Goal: Information Seeking & Learning: Learn about a topic

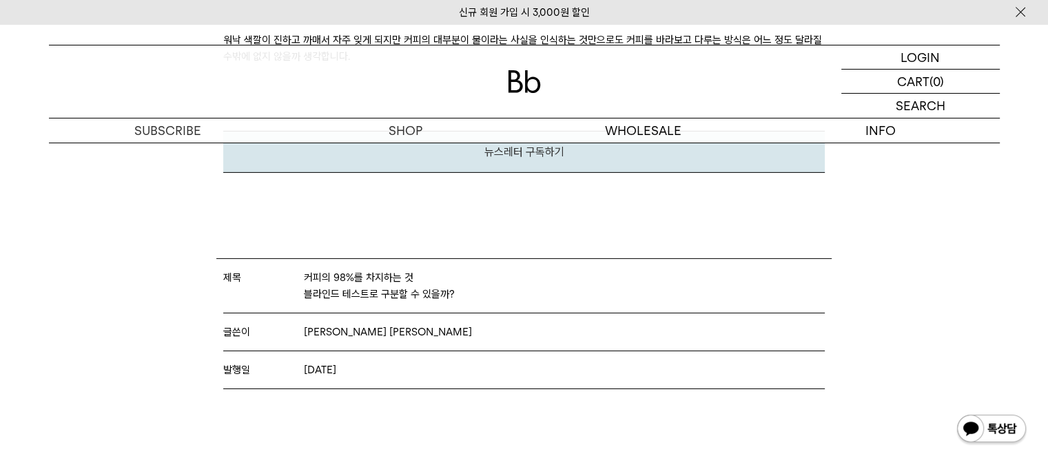
scroll to position [4408, 0]
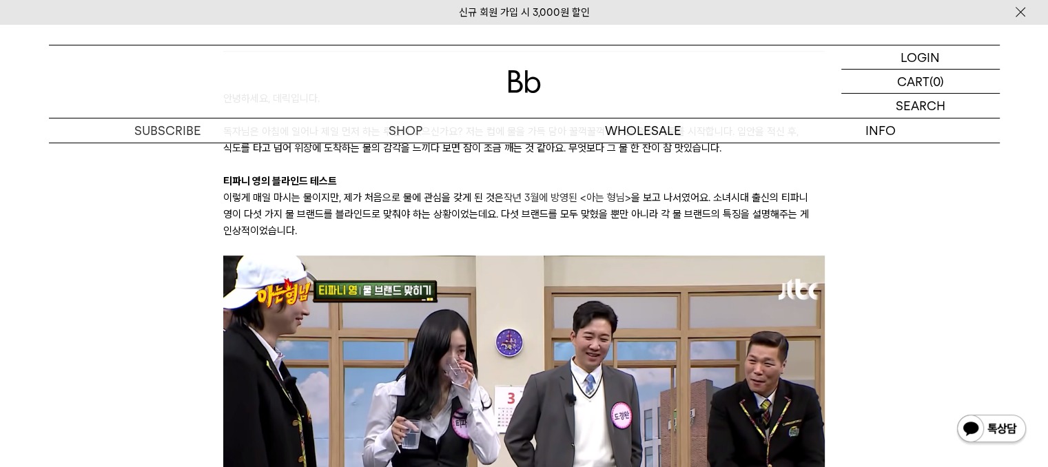
scroll to position [344, 0]
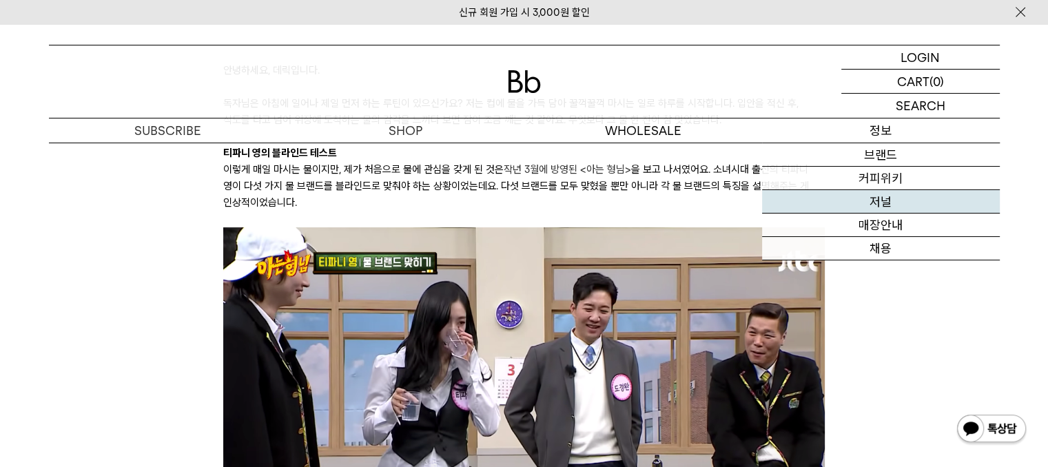
click at [876, 209] on link "저널" at bounding box center [881, 201] width 238 height 23
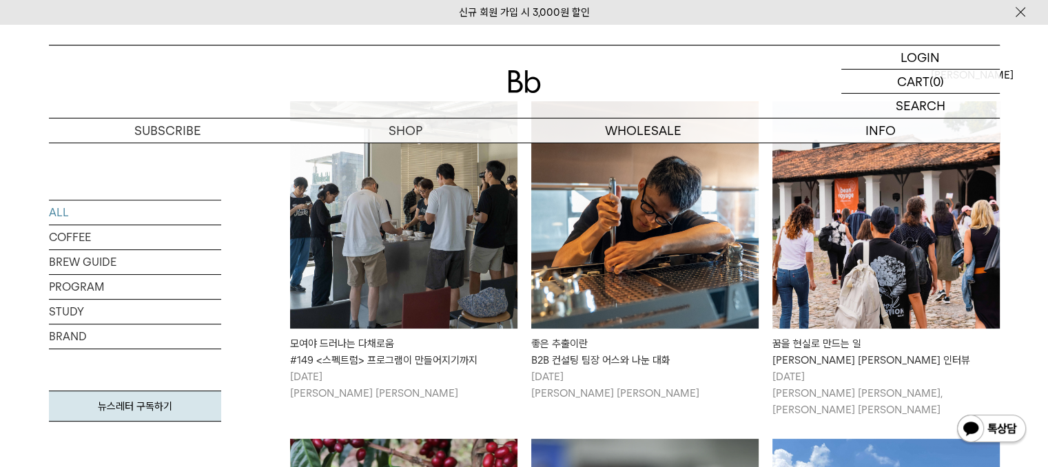
scroll to position [275, 0]
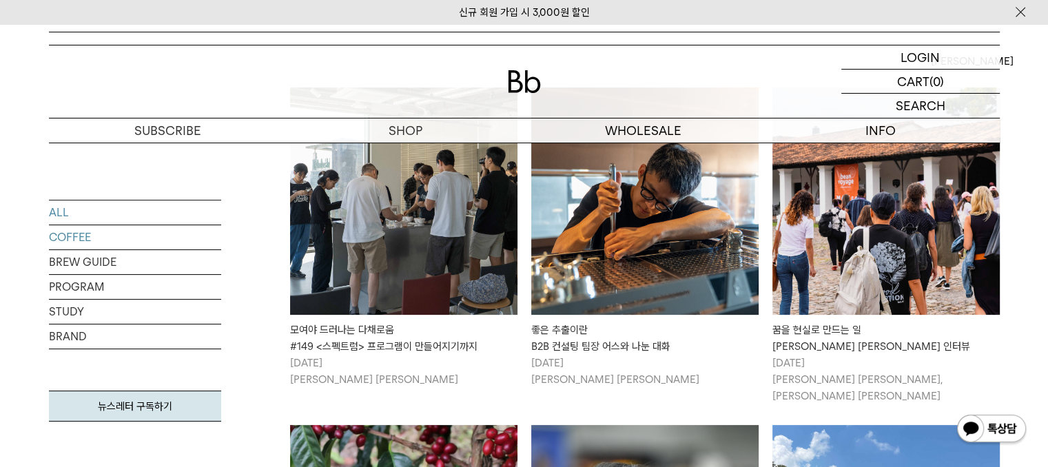
click at [112, 236] on link "COFFEE" at bounding box center [135, 237] width 172 height 24
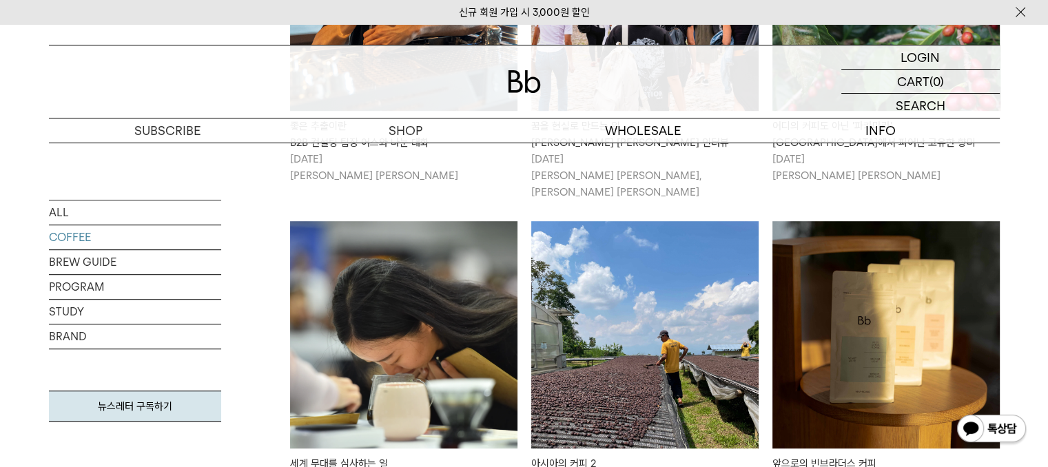
scroll to position [826, 0]
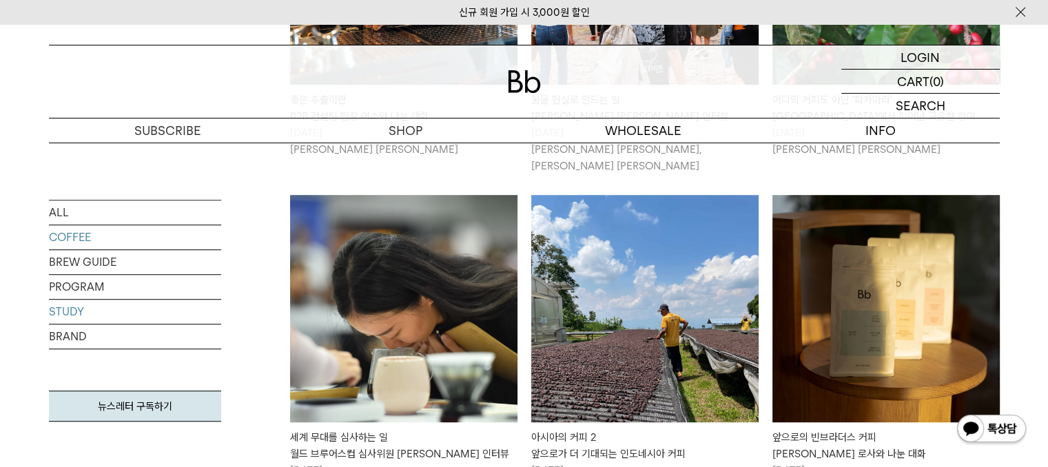
click at [113, 319] on link "STUDY" at bounding box center [135, 312] width 172 height 24
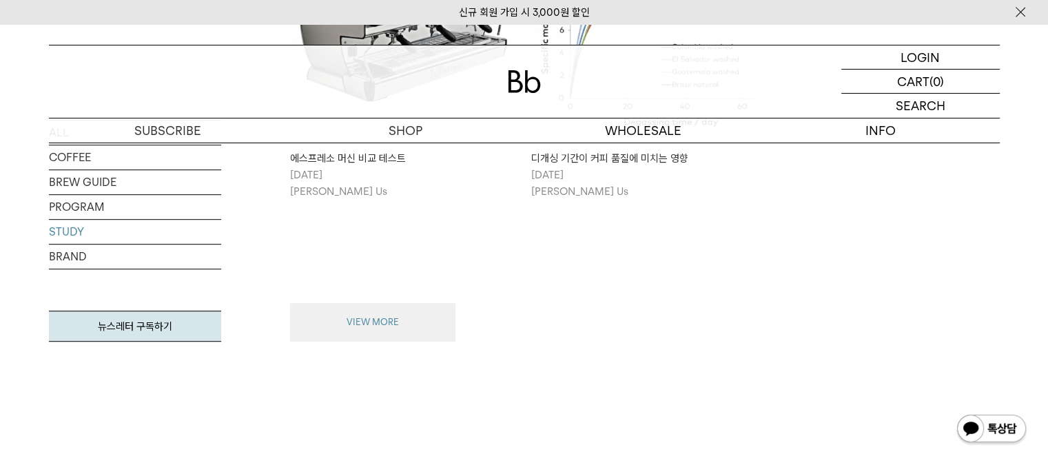
scroll to position [758, 0]
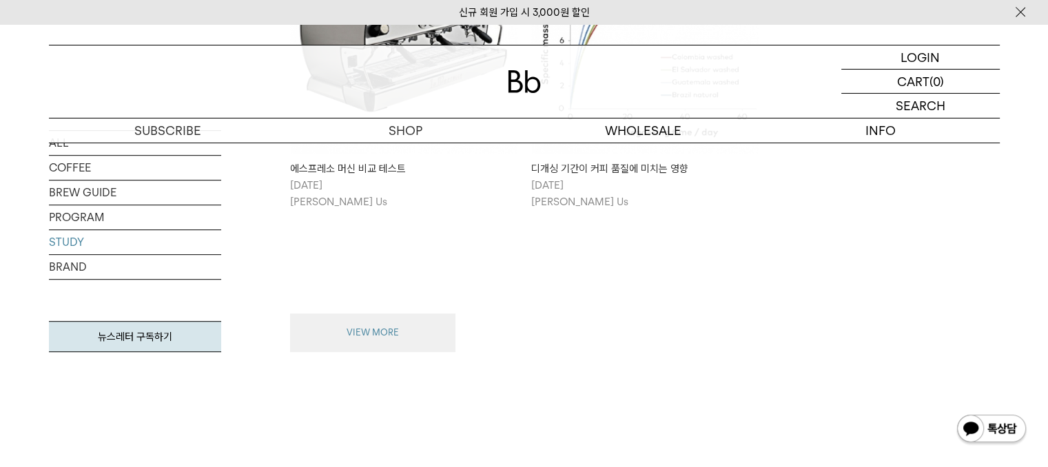
click at [432, 323] on button "VIEW MORE" at bounding box center [372, 332] width 165 height 39
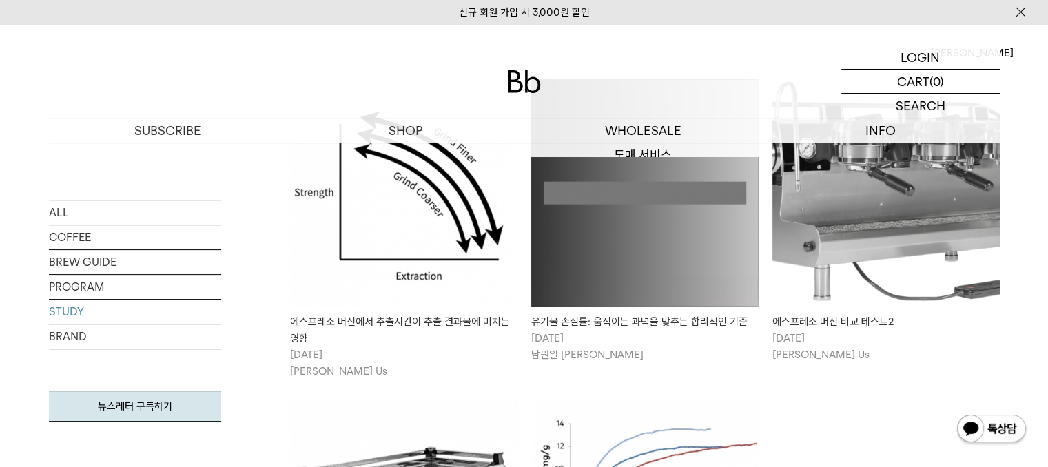
scroll to position [275, 0]
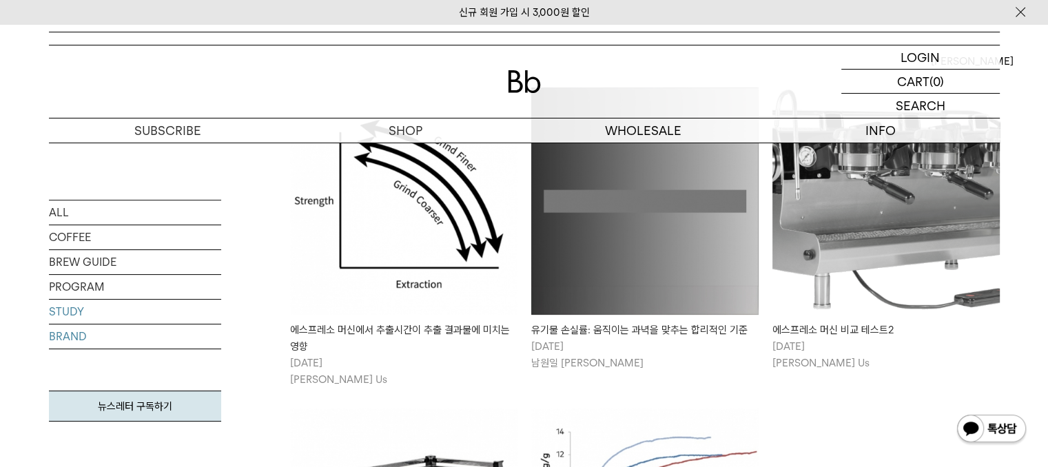
click at [110, 331] on link "BRAND" at bounding box center [135, 336] width 172 height 24
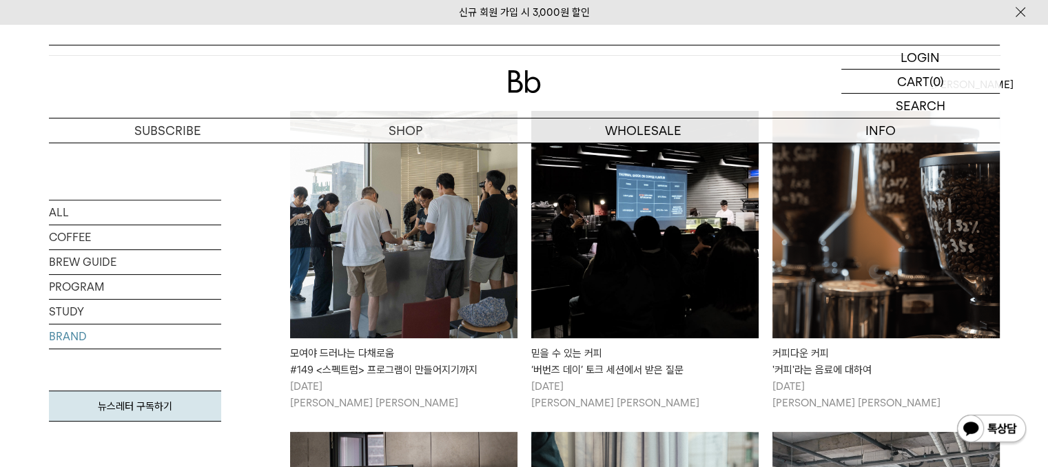
scroll to position [275, 0]
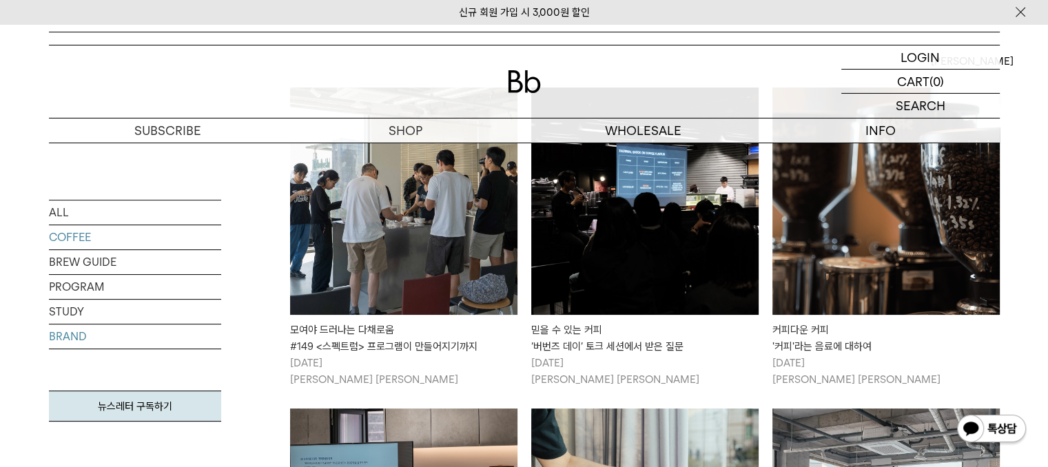
click at [138, 247] on link "COFFEE" at bounding box center [135, 237] width 172 height 24
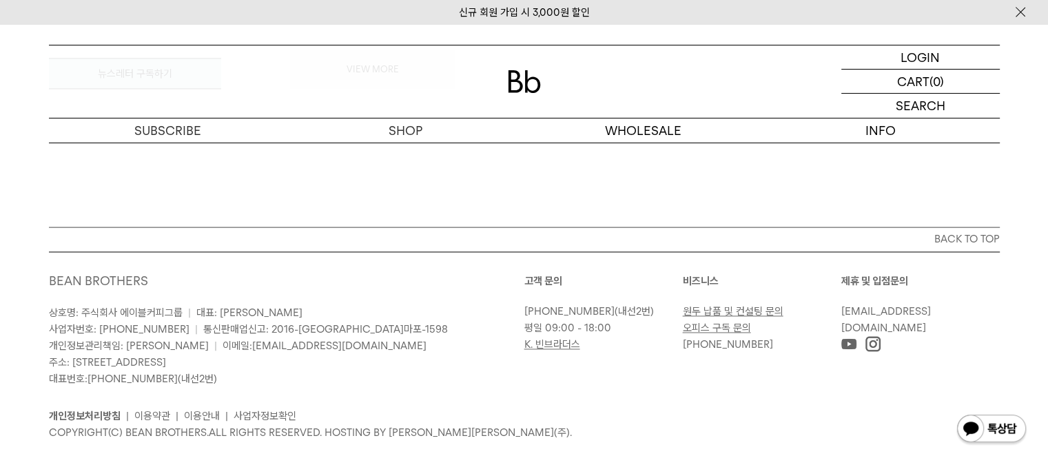
scroll to position [1763, 0]
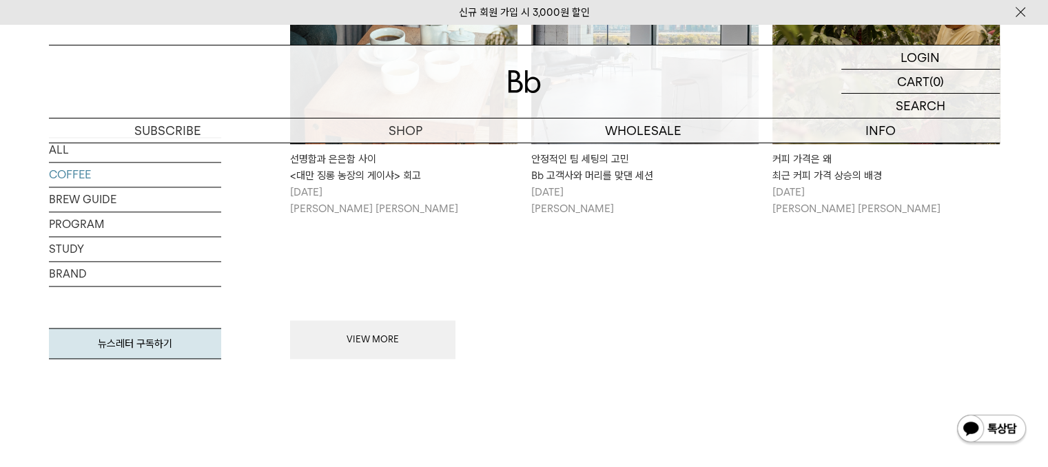
click at [393, 340] on button "VIEW MORE" at bounding box center [372, 339] width 165 height 39
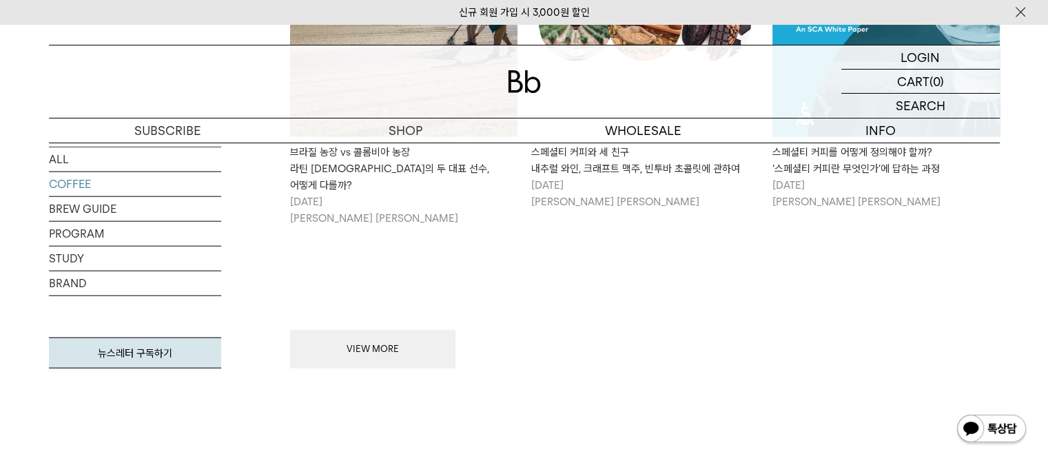
scroll to position [3416, 0]
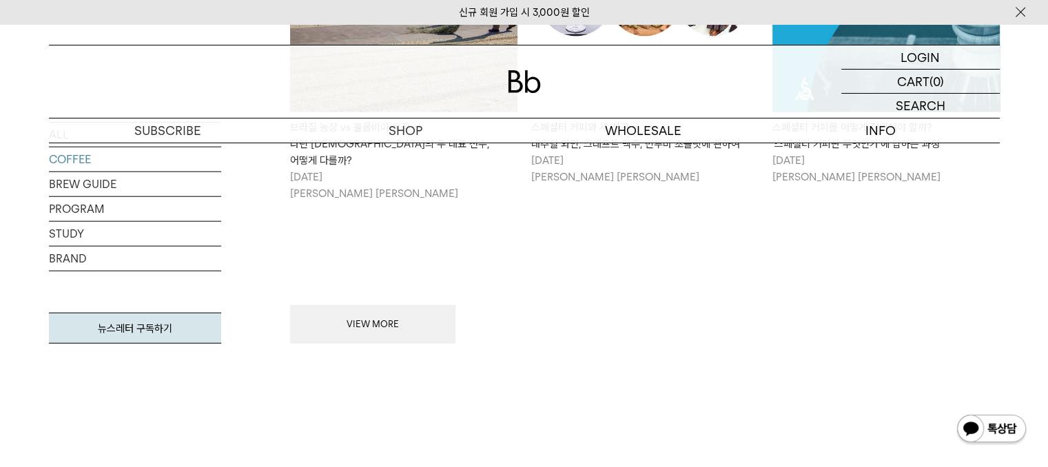
click at [391, 305] on button "VIEW MORE" at bounding box center [372, 324] width 165 height 39
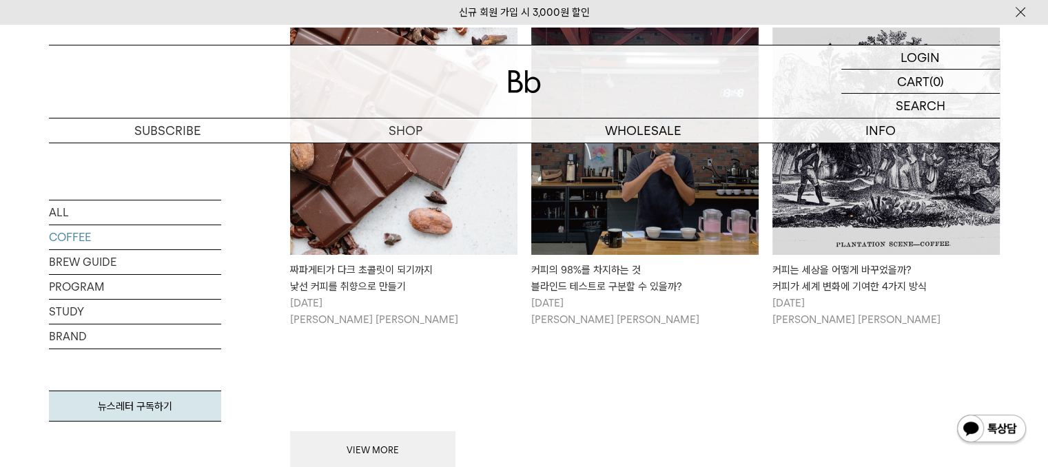
scroll to position [4931, 0]
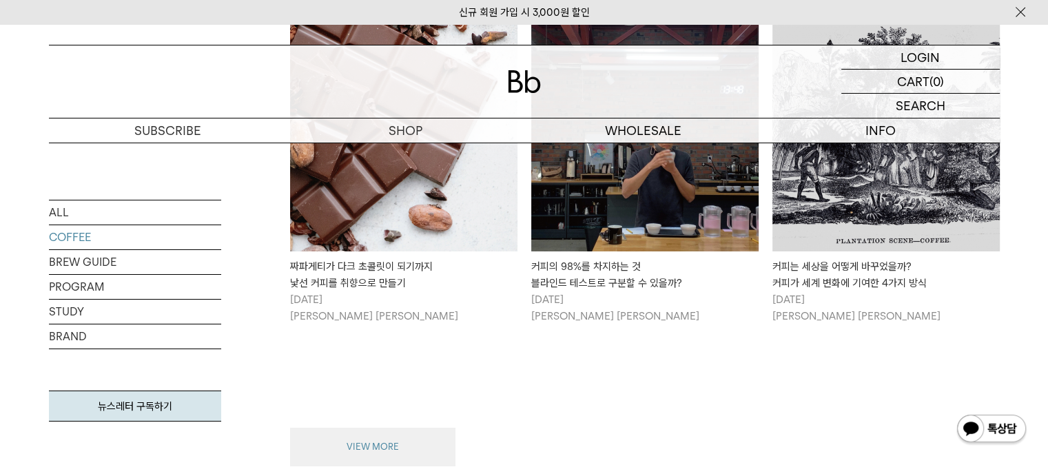
click at [408, 428] on button "VIEW MORE" at bounding box center [372, 447] width 165 height 39
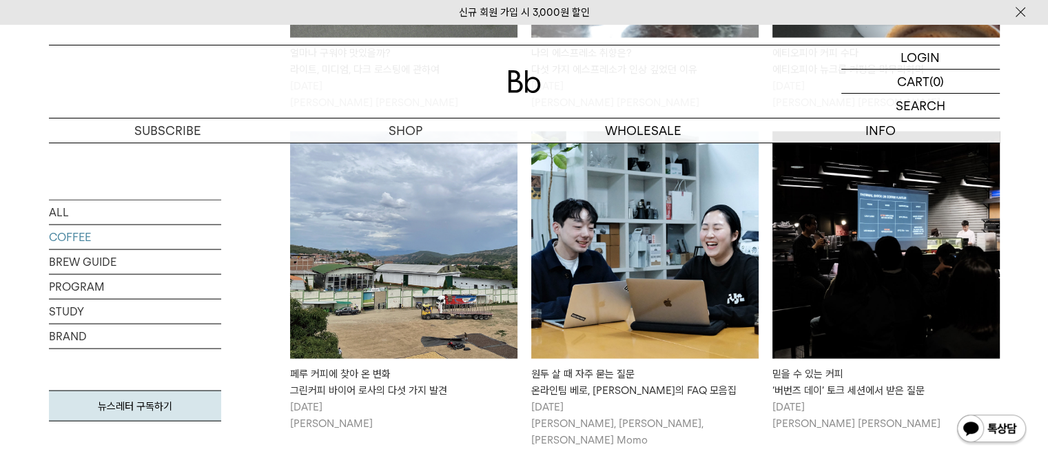
scroll to position [2829, 0]
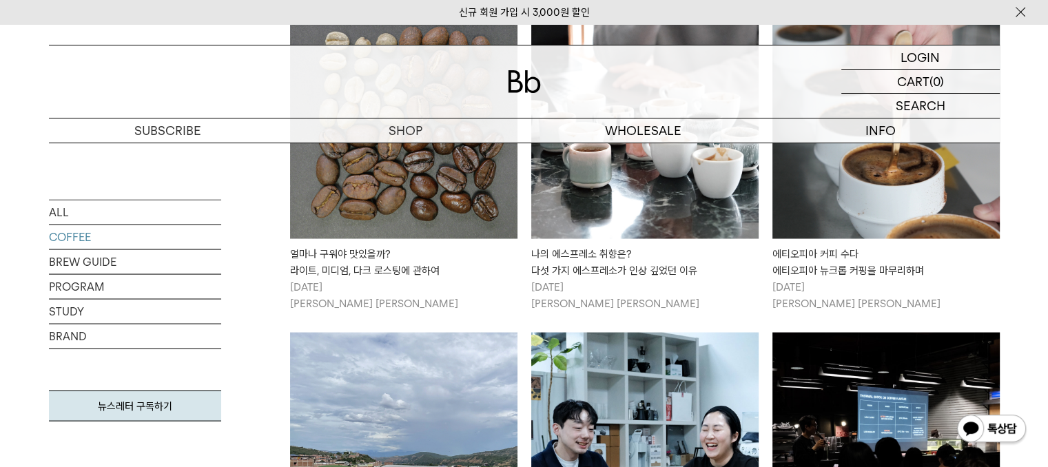
scroll to position [2554, 0]
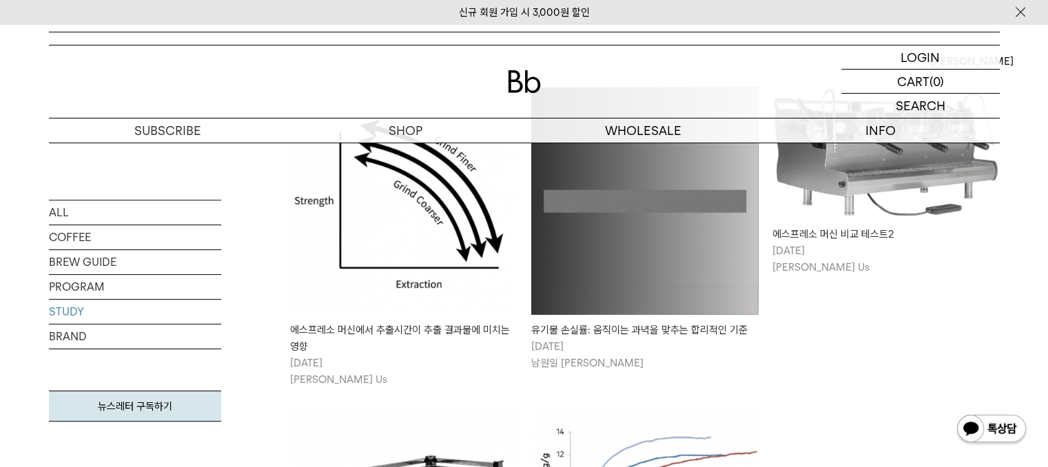
scroll to position [275, 0]
